Goal: Transaction & Acquisition: Purchase product/service

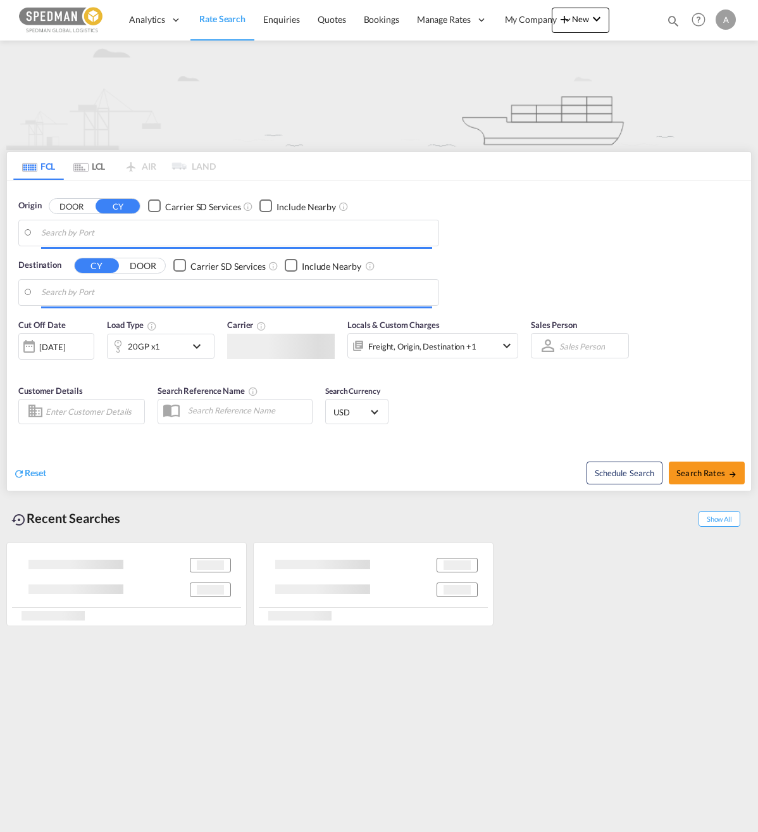
type input "Helsingborg, SEHEL"
type input "Hamad, QAHMD"
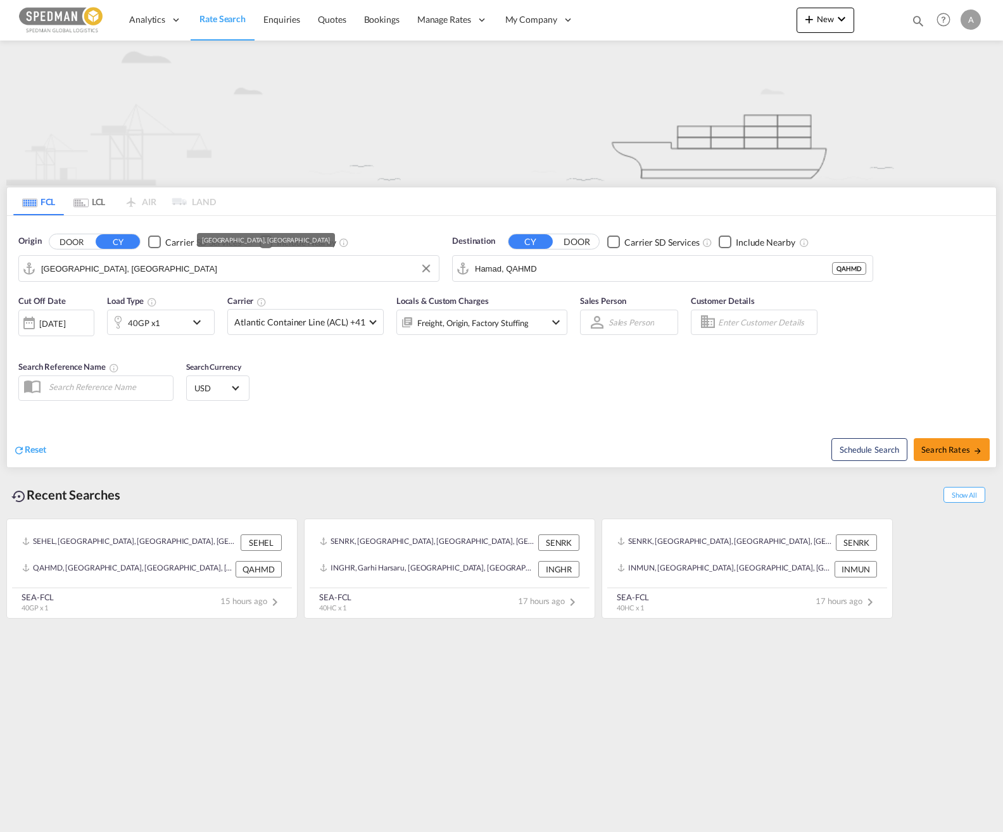
click at [179, 257] on md-input-container "Helsingborg, SEHEL" at bounding box center [229, 268] width 420 height 25
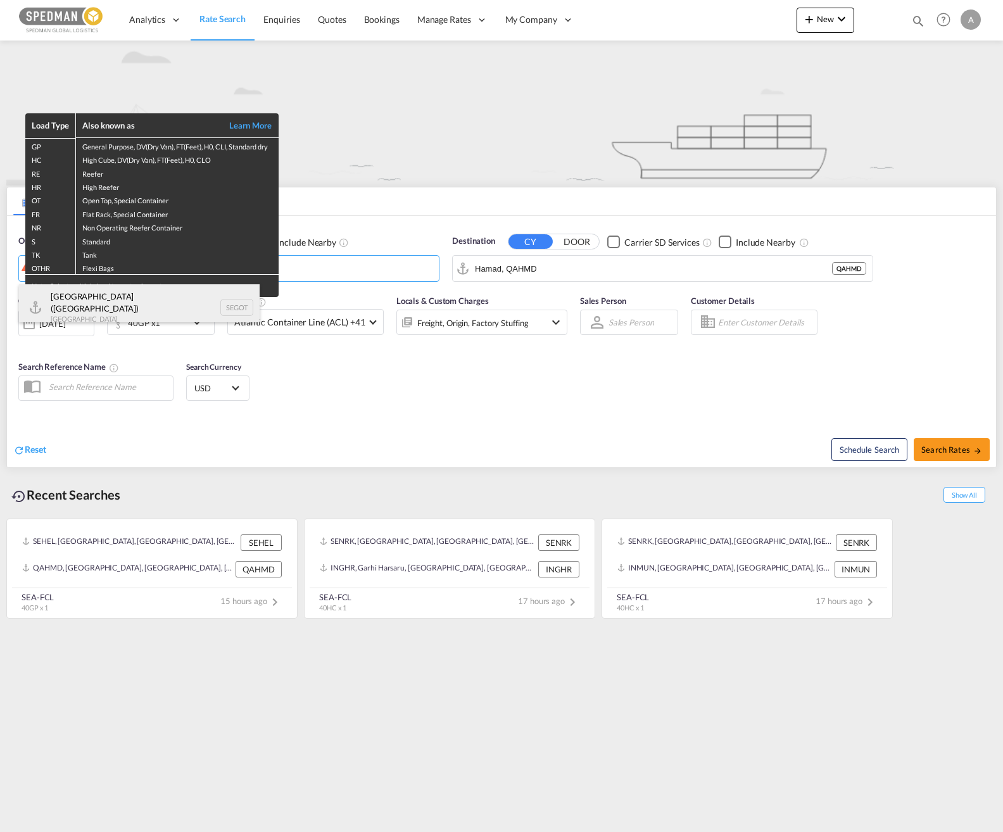
click at [94, 298] on div "Gothenburg (Goteborg) Sweden SEGOT" at bounding box center [139, 307] width 241 height 46
type input "[GEOGRAPHIC_DATA] ([GEOGRAPHIC_DATA]), [GEOGRAPHIC_DATA]"
click at [372, 265] on div "Load Type Also known as Learn More GP General Purpose, DV(Dry Van), FT(Feet), H…" at bounding box center [501, 416] width 1003 height 832
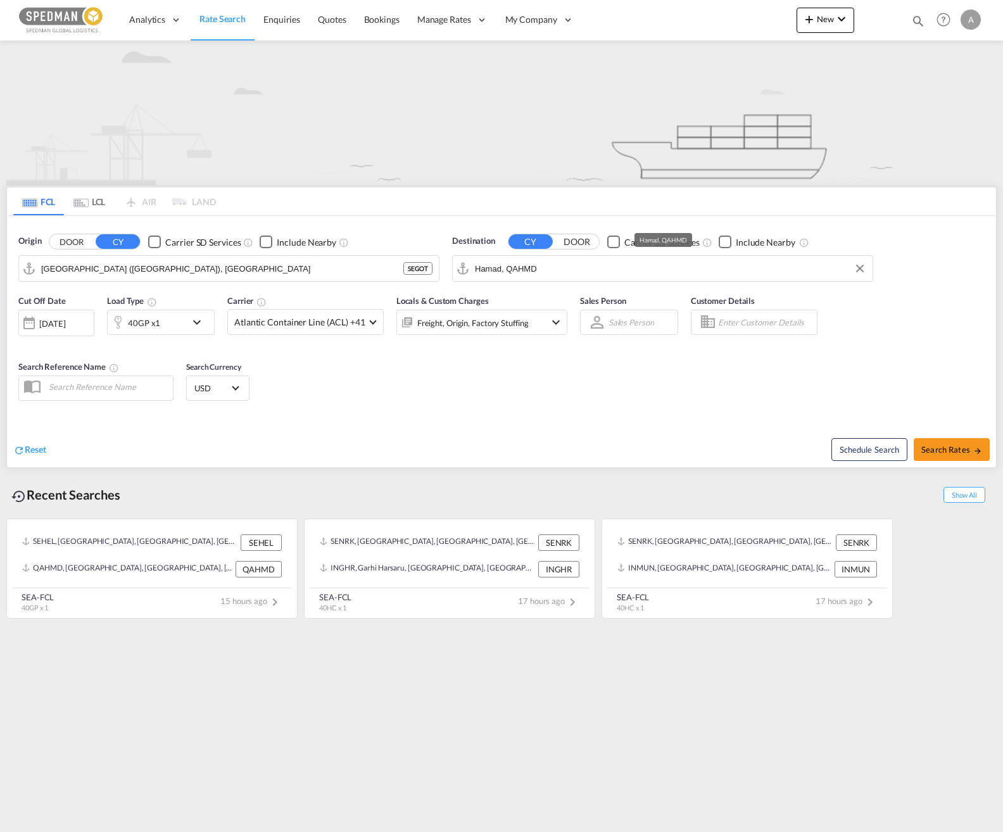
click at [638, 270] on input "Hamad, QAHMD" at bounding box center [670, 268] width 391 height 19
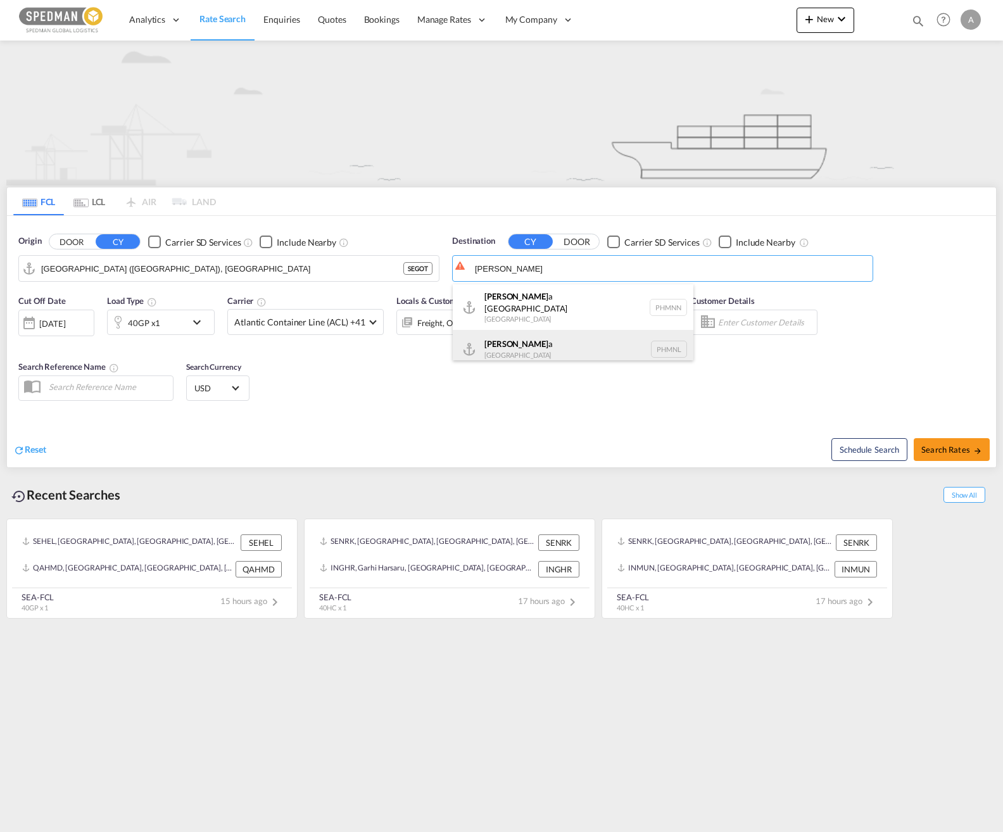
click at [568, 332] on div "Manil a Philippines PHMNL" at bounding box center [573, 349] width 241 height 38
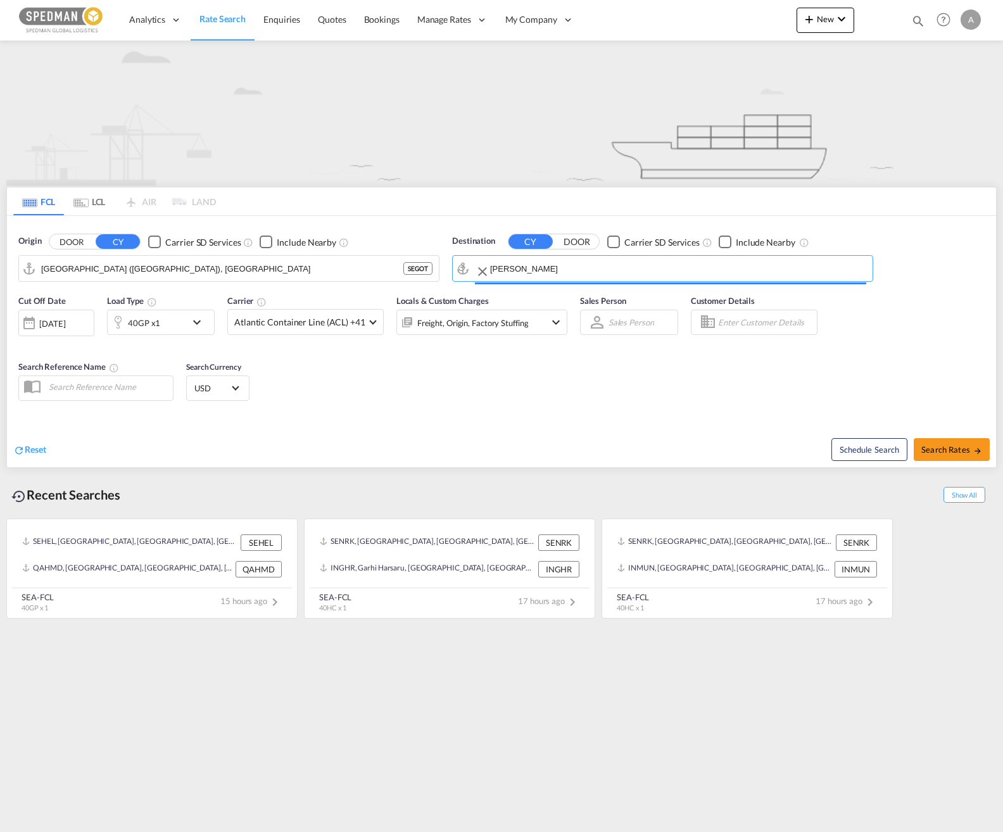
type input "[GEOGRAPHIC_DATA], PHMNL"
click at [363, 327] on md-select-value "Atlantic Container Line (ACL) +41" at bounding box center [305, 322] width 155 height 25
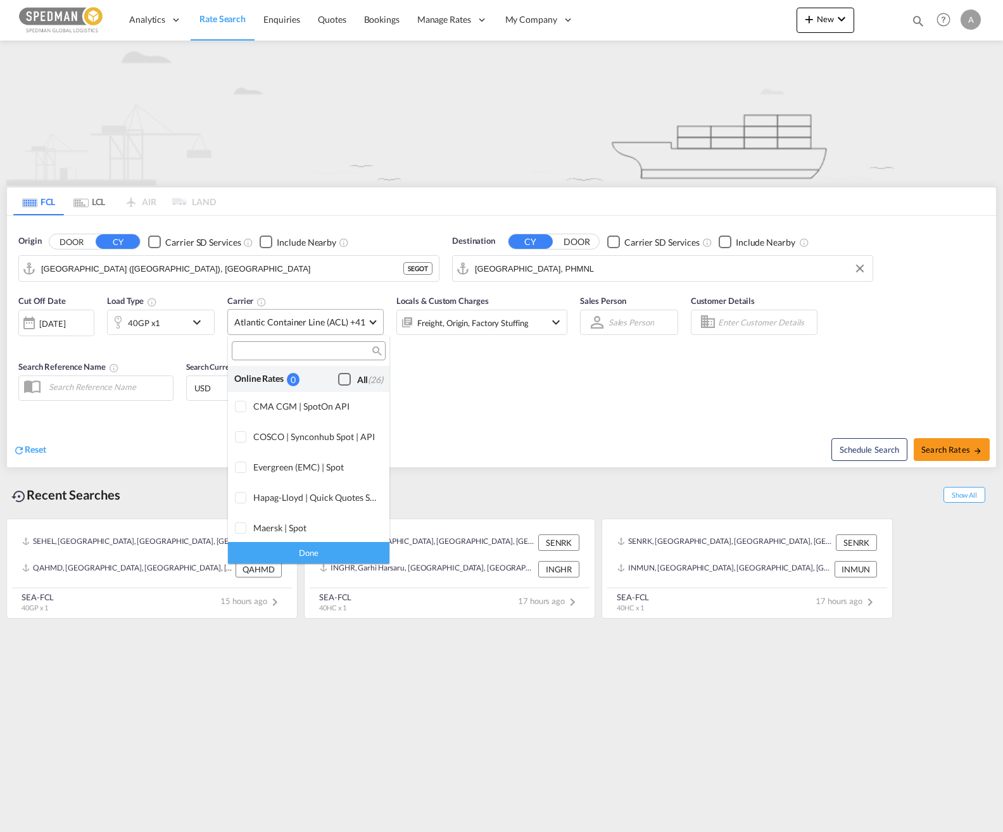
scroll to position [774, 0]
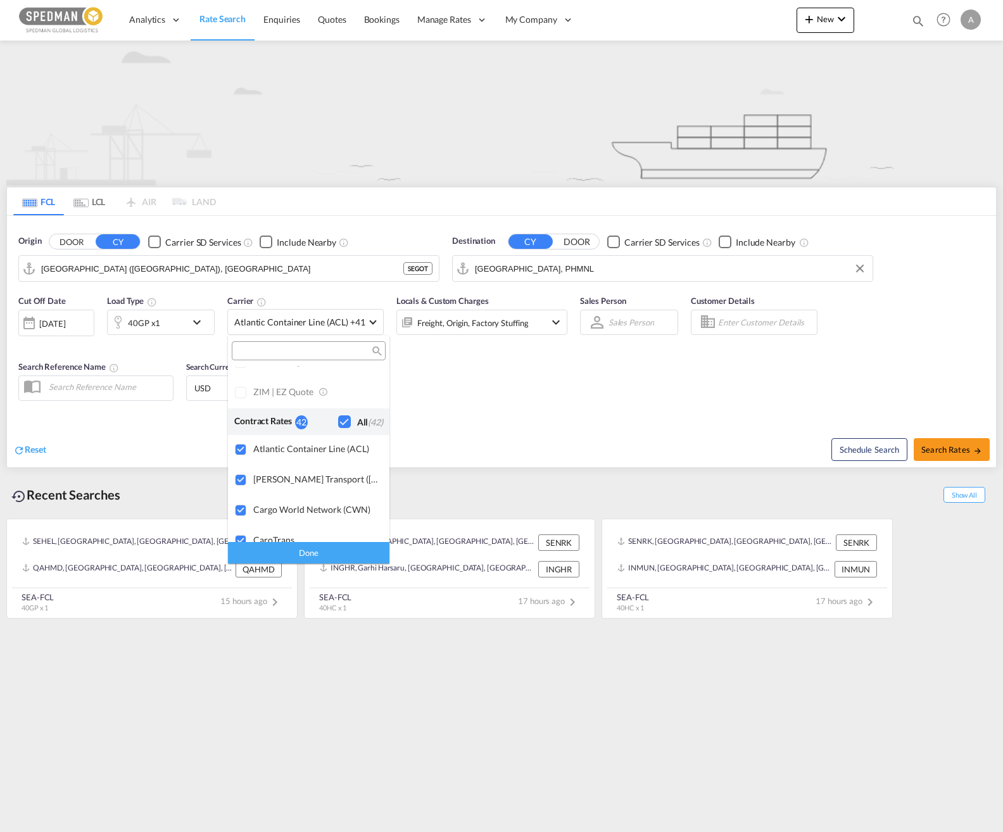
click at [365, 326] on md-backdrop at bounding box center [501, 416] width 1003 height 832
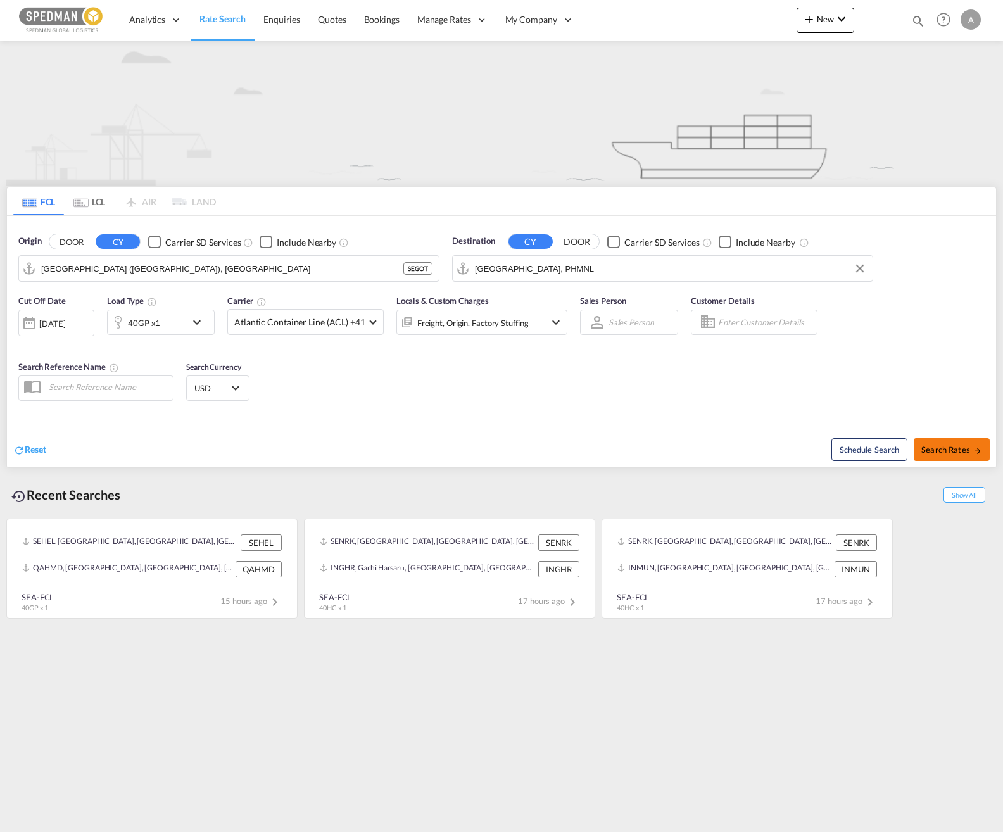
click at [758, 453] on span "Search Rates" at bounding box center [951, 449] width 61 height 10
type input "SEGOT to PHMNL / [DATE]"
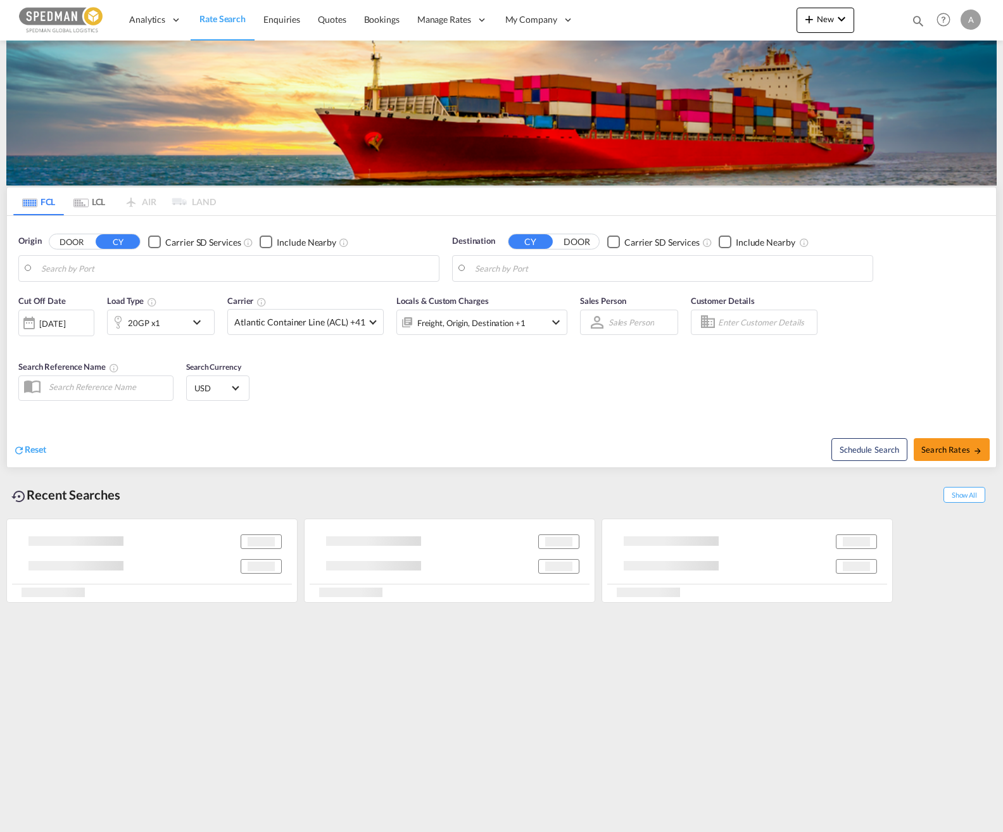
type input "[GEOGRAPHIC_DATA] ([GEOGRAPHIC_DATA]), [GEOGRAPHIC_DATA]"
type input "[GEOGRAPHIC_DATA], PHMNL"
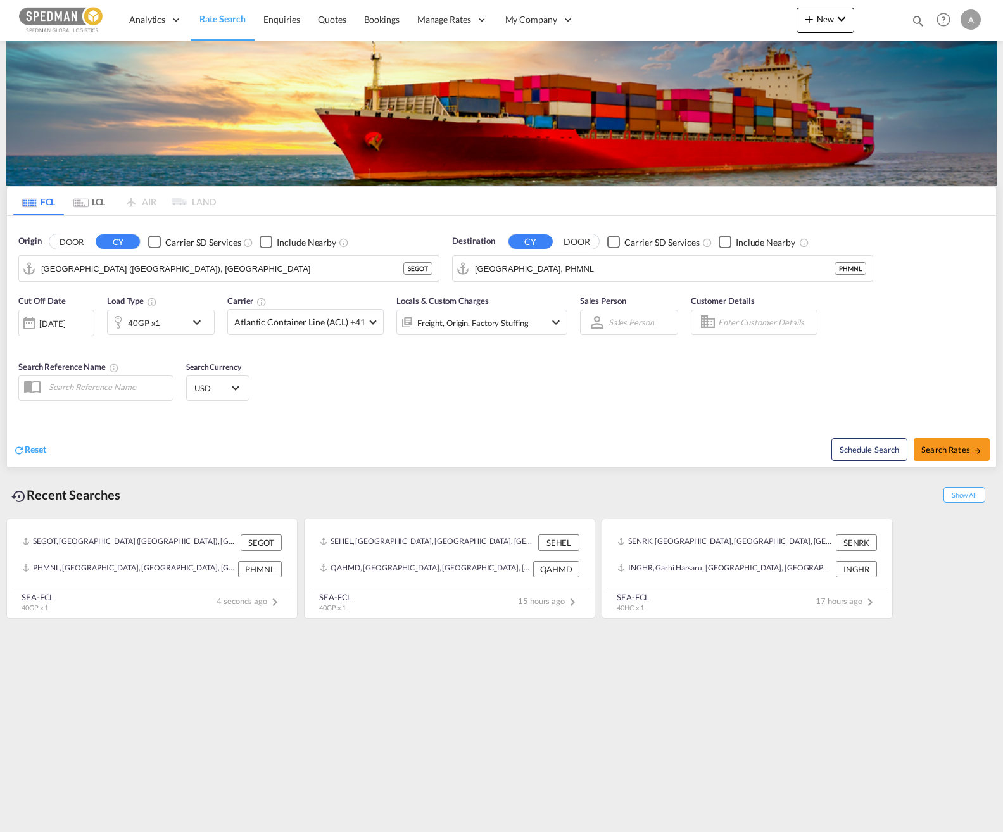
click at [181, 325] on div "40GP x1" at bounding box center [147, 322] width 78 height 25
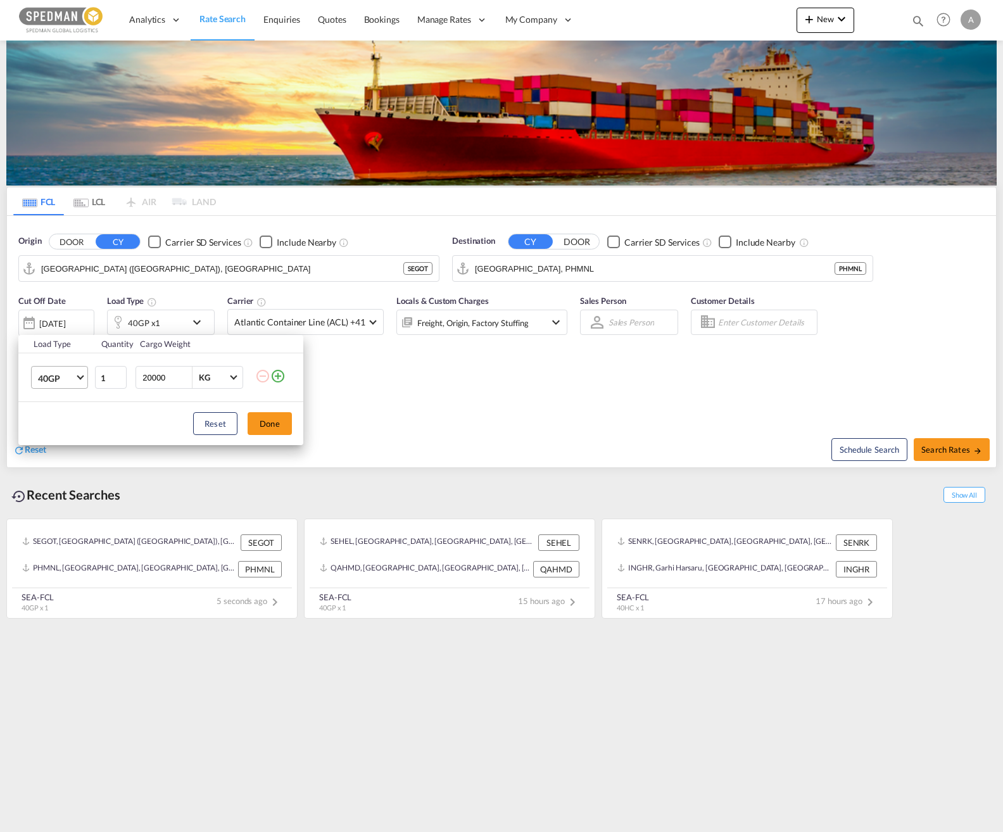
click at [69, 384] on md-select-value "40GP" at bounding box center [62, 377] width 51 height 22
click at [63, 358] on md-option "20GP" at bounding box center [71, 347] width 86 height 30
click at [281, 432] on button "Done" at bounding box center [269, 423] width 44 height 23
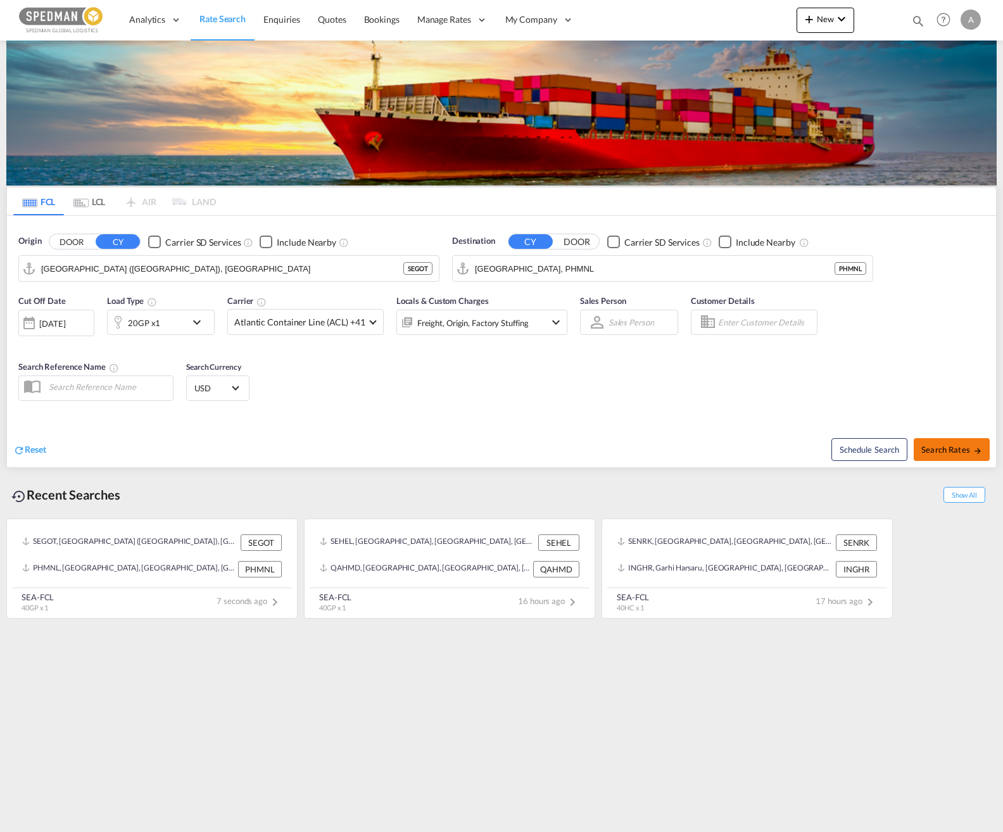
click at [925, 451] on span "Search Rates" at bounding box center [951, 449] width 61 height 10
type input "SEGOT to PHMNL / [DATE]"
